Goal: Register for event/course

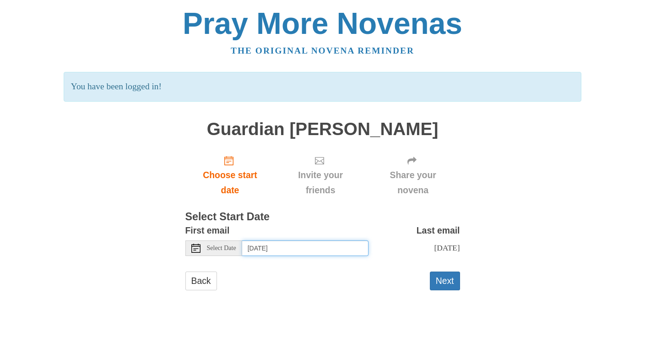
click at [307, 246] on input "Thursday, October 9th" at bounding box center [305, 248] width 126 height 16
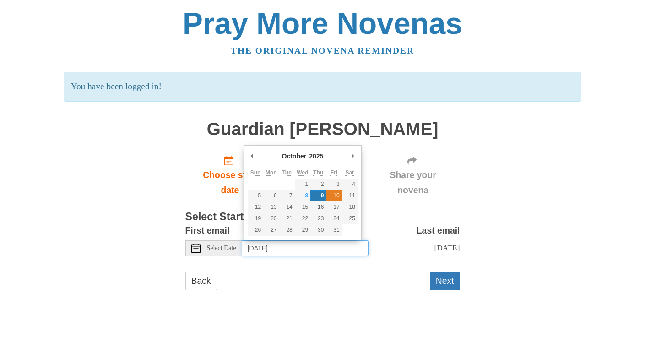
type input "Friday, October 10th"
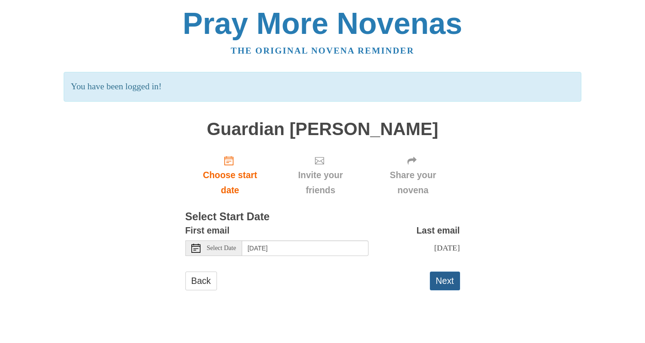
click at [446, 281] on button "Next" at bounding box center [445, 281] width 30 height 19
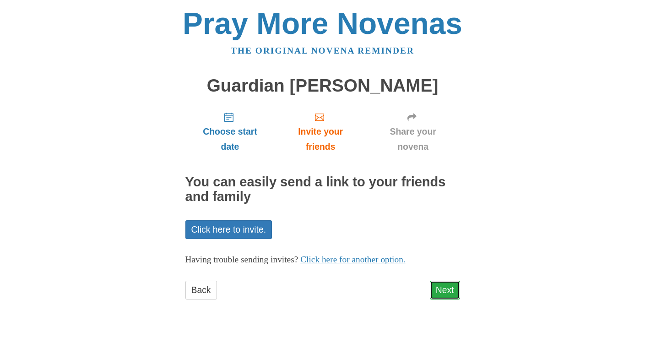
click at [454, 287] on link "Next" at bounding box center [445, 290] width 30 height 19
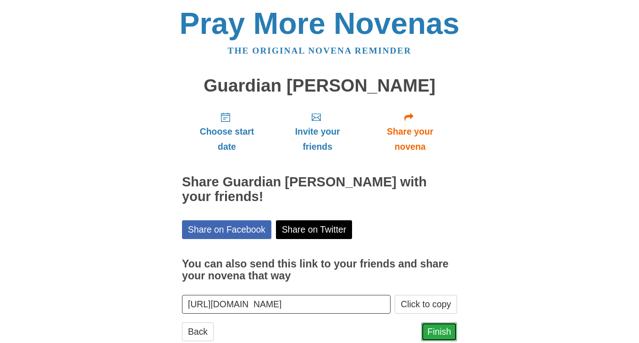
click at [437, 330] on link "Finish" at bounding box center [439, 331] width 36 height 19
